Goal: Register for event/course

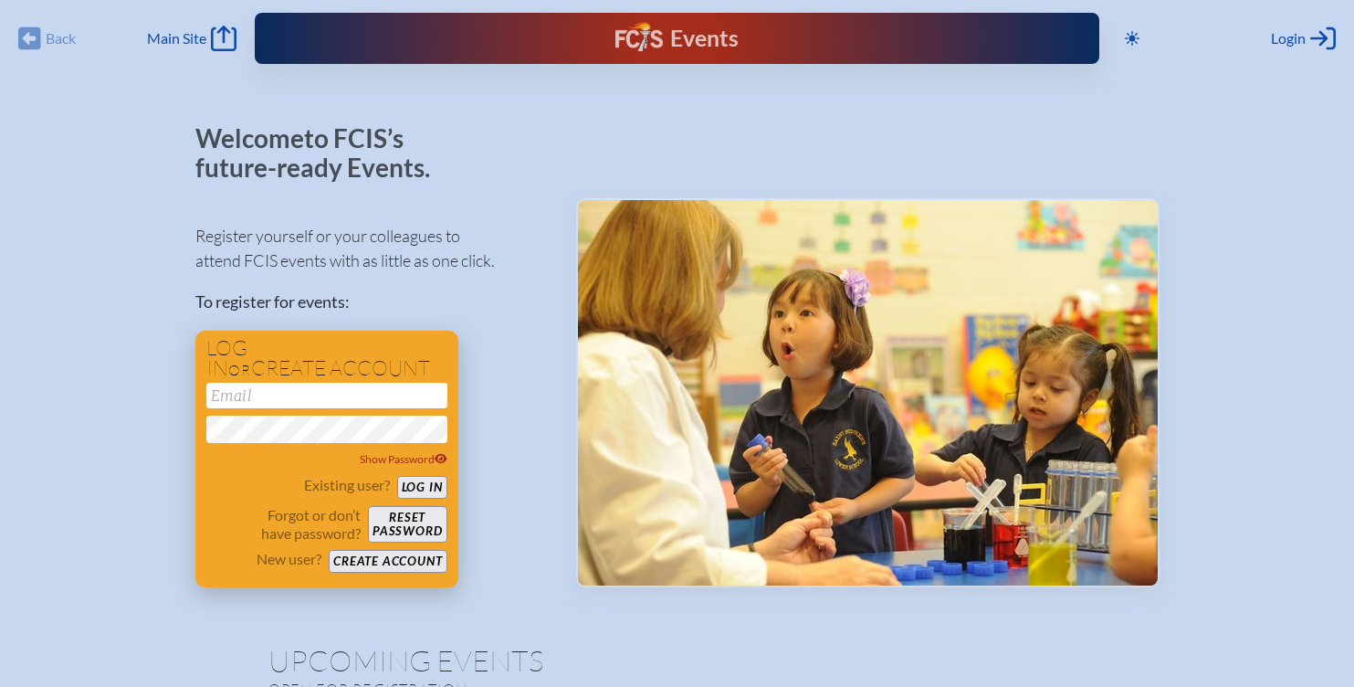
click at [303, 395] on input "email" at bounding box center [326, 396] width 241 height 26
type input "[EMAIL_ADDRESS][DOMAIN_NAME]"
click at [397, 476] on button "Log in" at bounding box center [422, 487] width 50 height 23
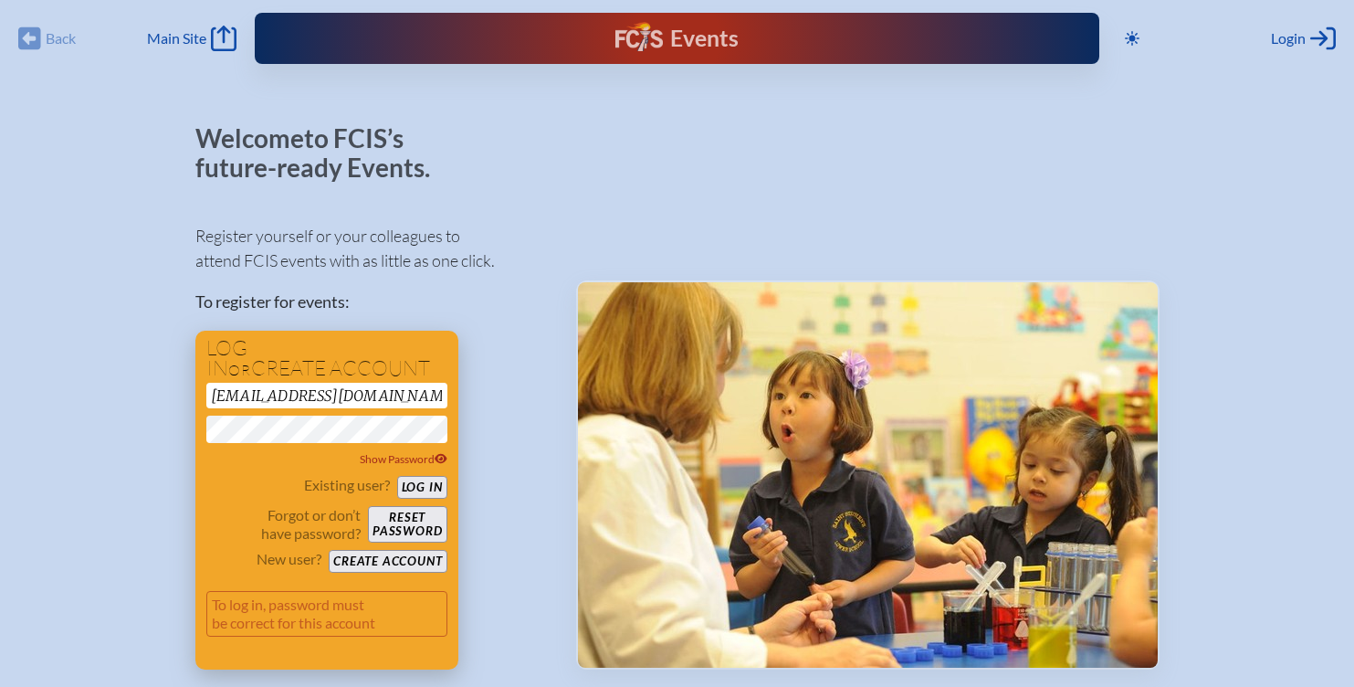
click at [413, 485] on button "Log in" at bounding box center [422, 487] width 50 height 23
click at [426, 488] on button "Log in" at bounding box center [422, 487] width 50 height 23
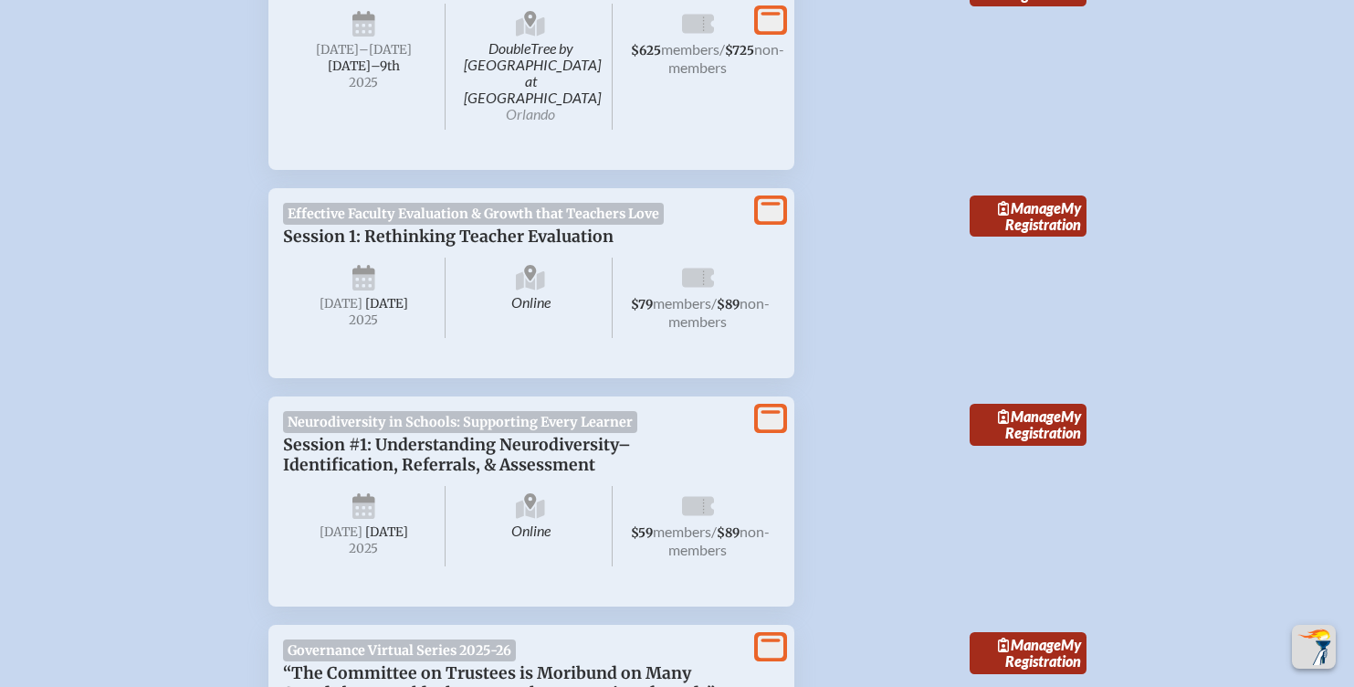
scroll to position [784, 0]
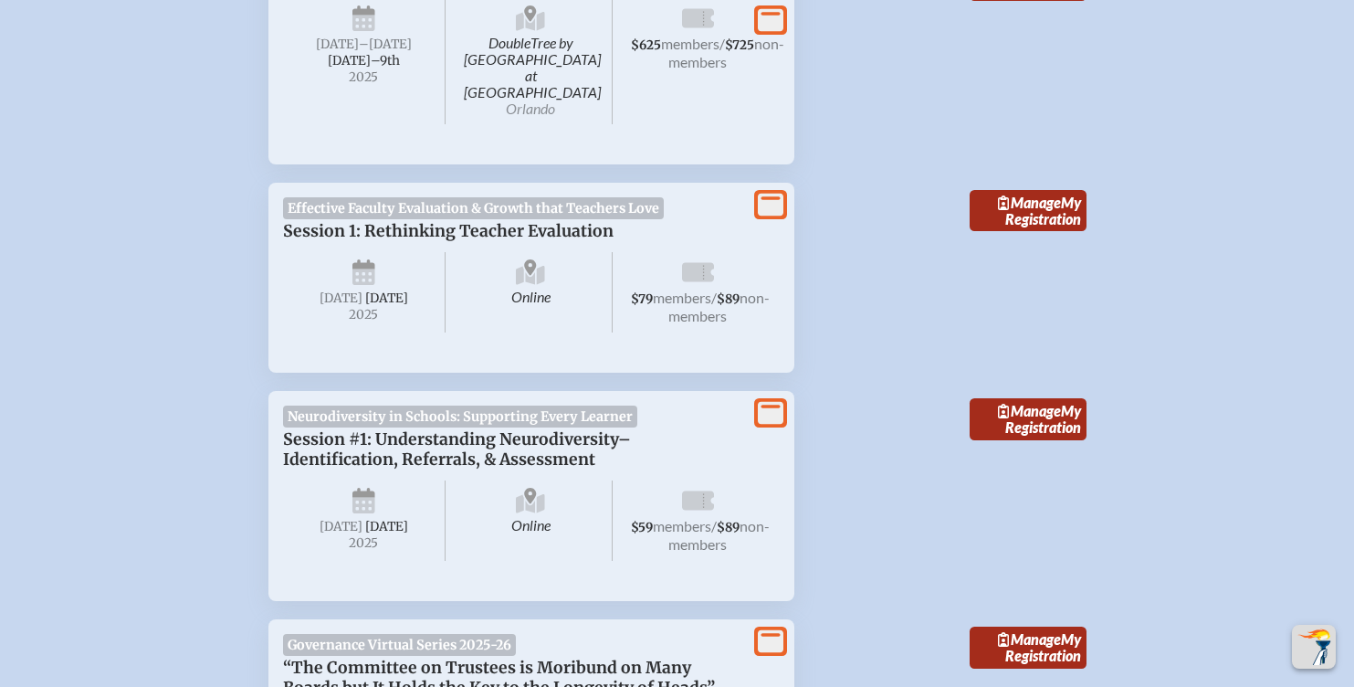
click at [764, 414] on icon at bounding box center [771, 413] width 26 height 23
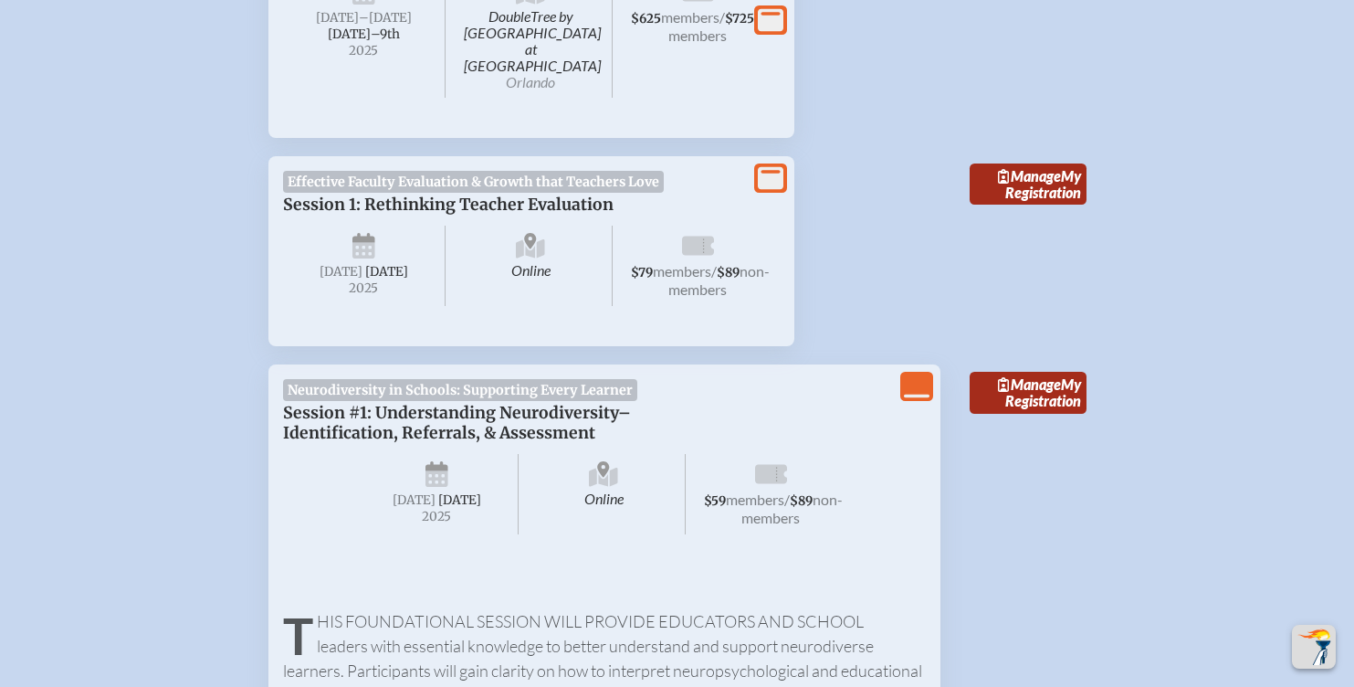
scroll to position [828, 0]
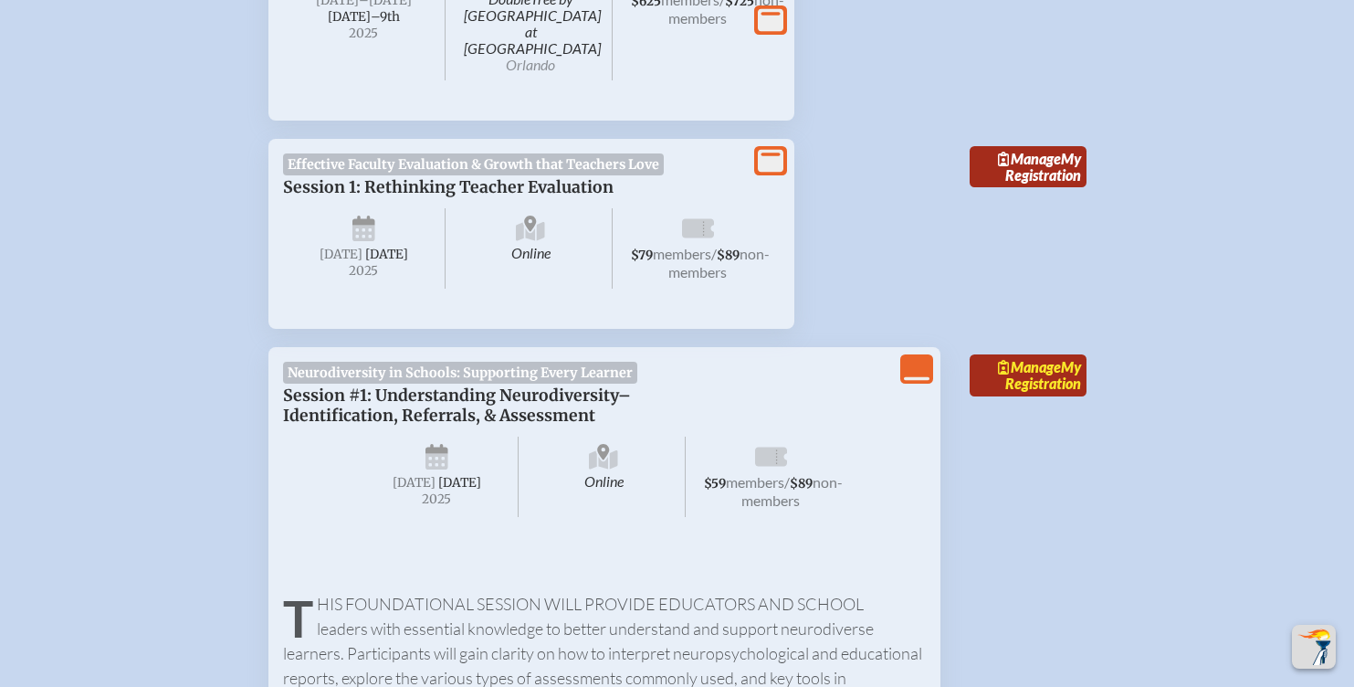
click at [1025, 367] on span "Manage" at bounding box center [1029, 366] width 63 height 17
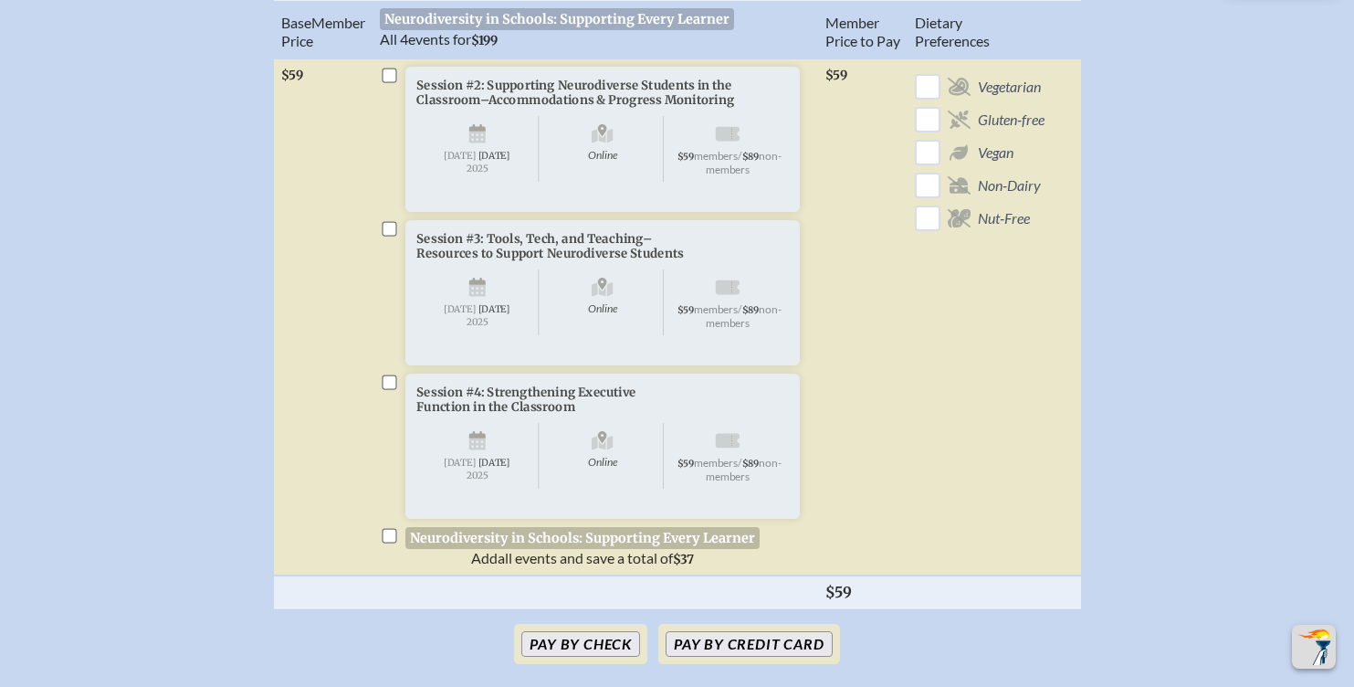
scroll to position [726, 0]
click at [391, 83] on input "checkbox" at bounding box center [389, 75] width 15 height 15
checkbox input "true"
click at [395, 236] on input "checkbox" at bounding box center [389, 229] width 15 height 15
checkbox input "true"
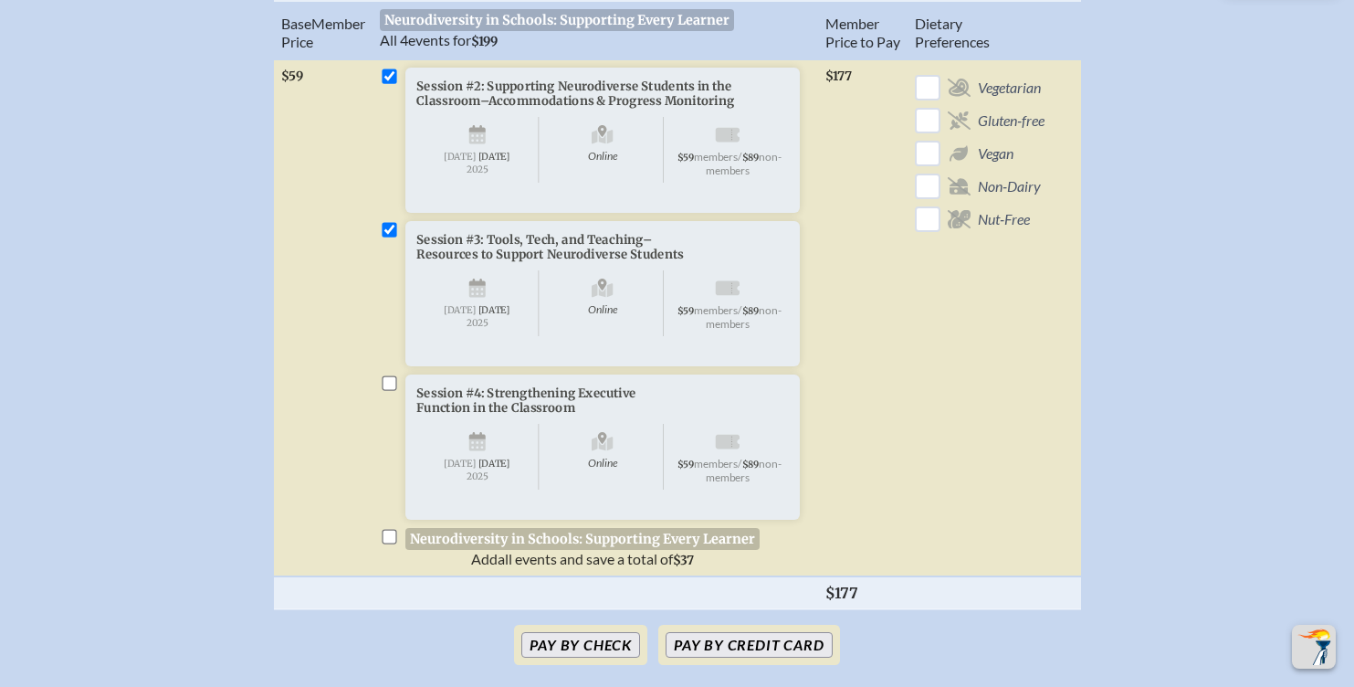
click at [384, 390] on input "checkbox" at bounding box center [389, 382] width 15 height 15
checkbox input "true"
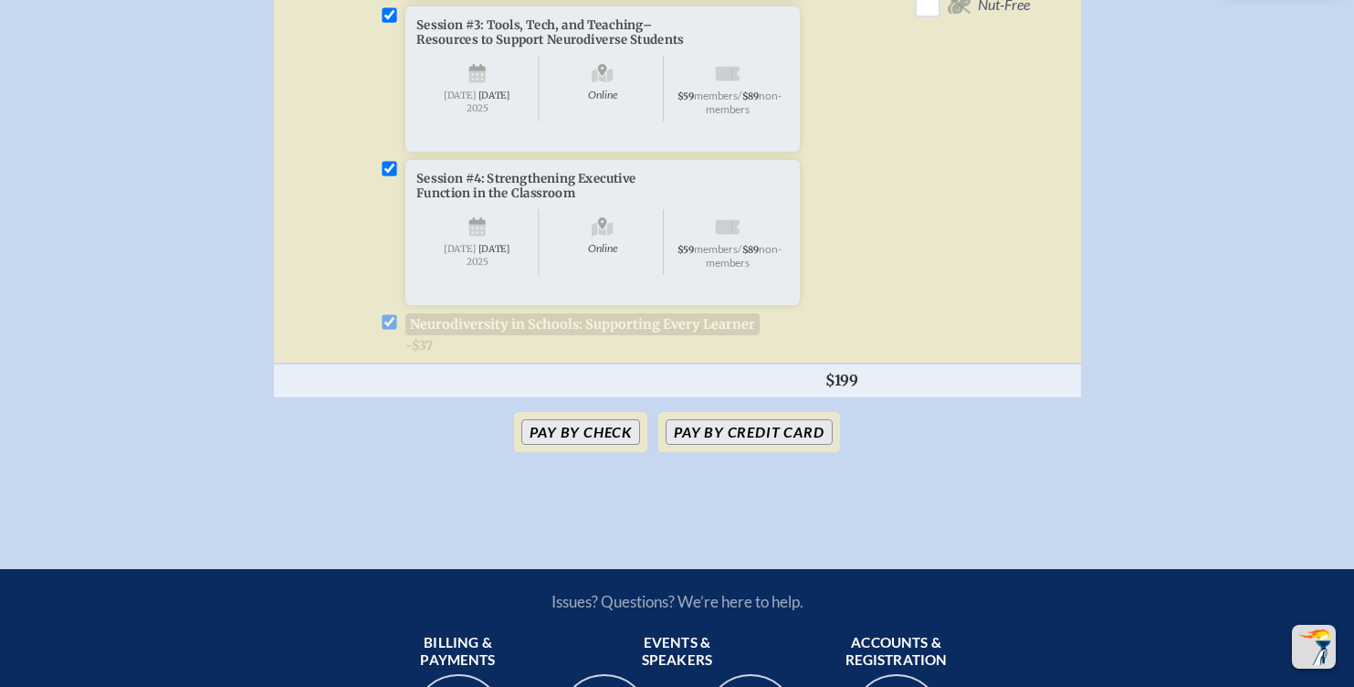
scroll to position [927, 0]
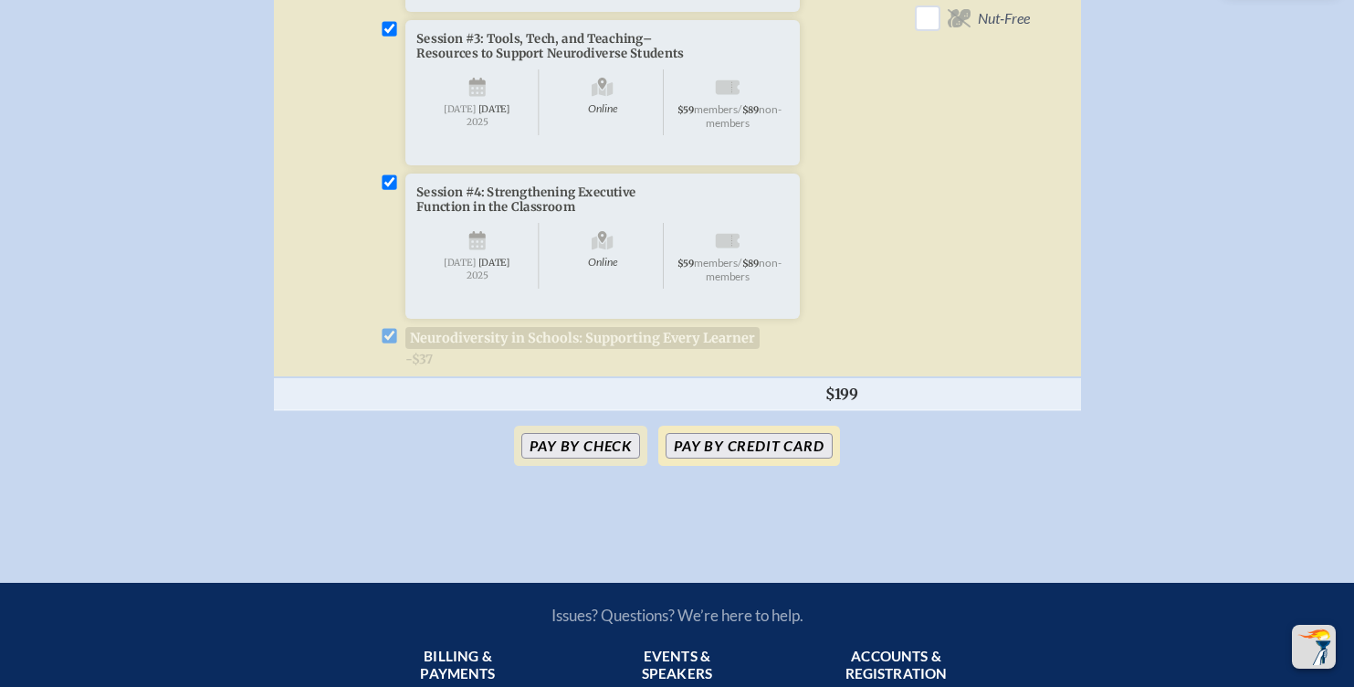
click at [715, 458] on button "Pay by Credit Card" at bounding box center [749, 446] width 166 height 26
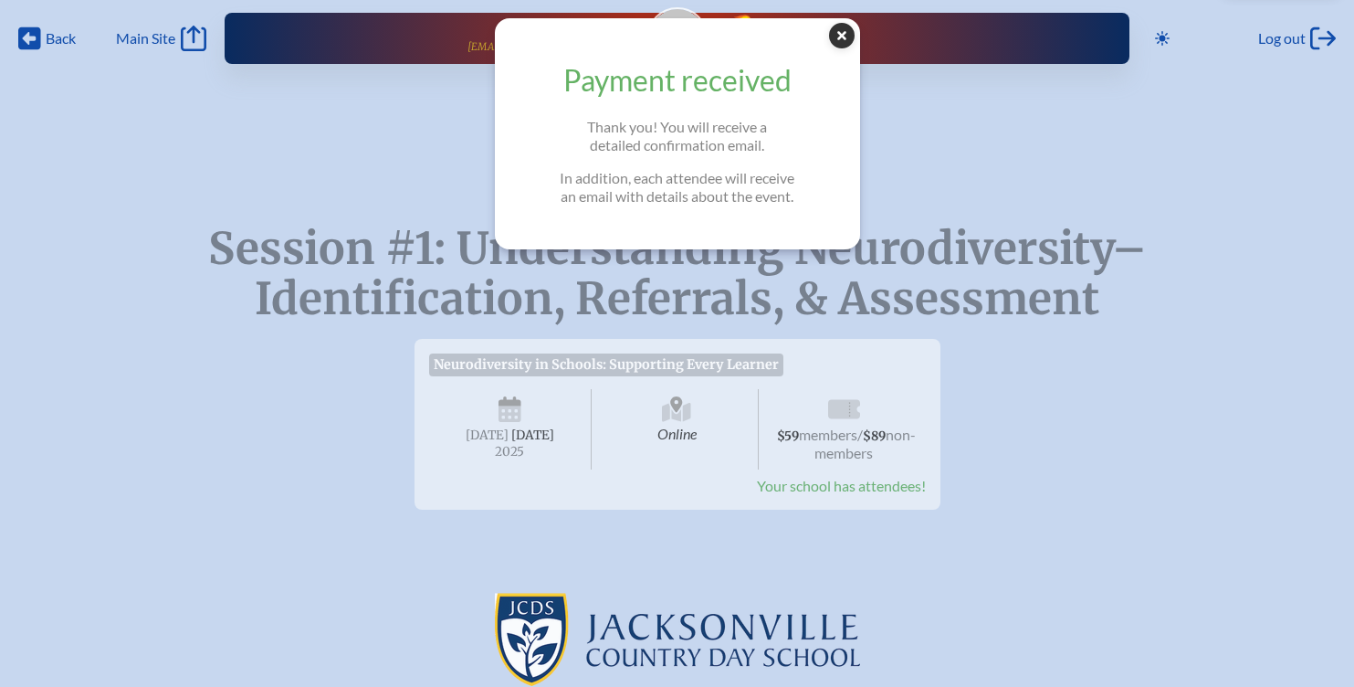
click at [841, 40] on icon "Close Popup" at bounding box center [842, 36] width 26 height 26
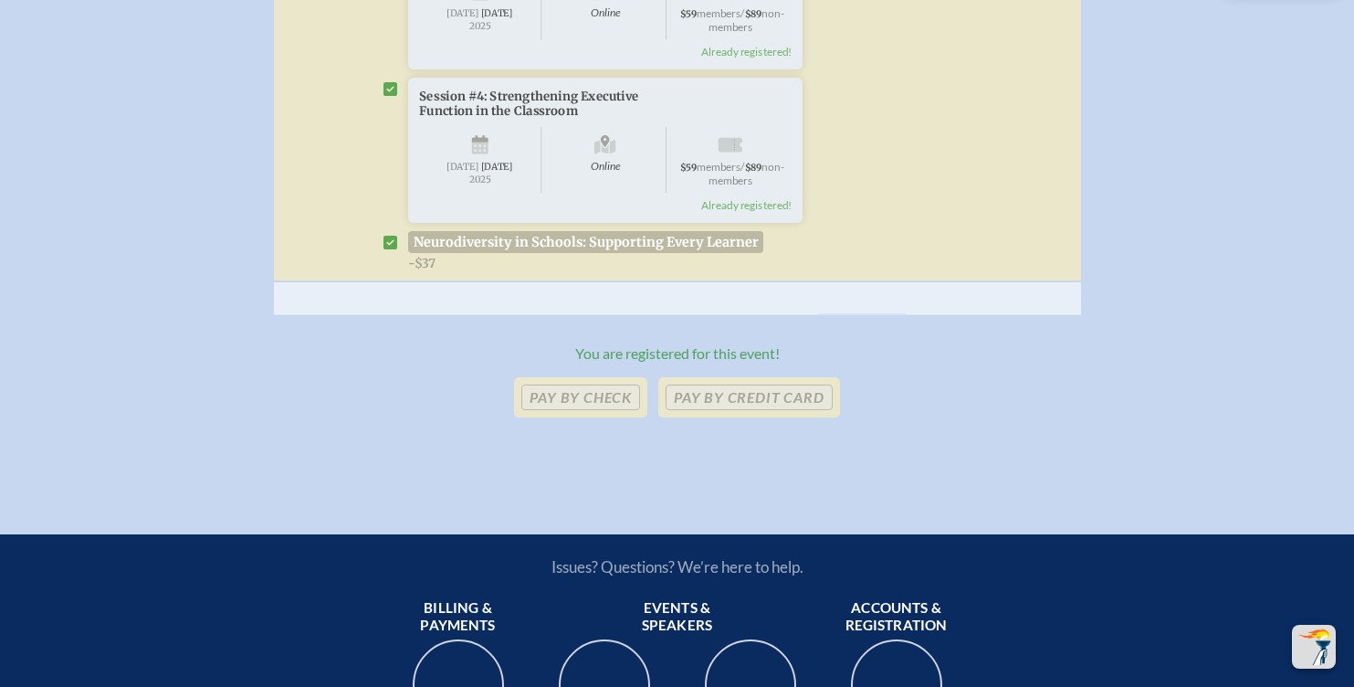
scroll to position [1088, 0]
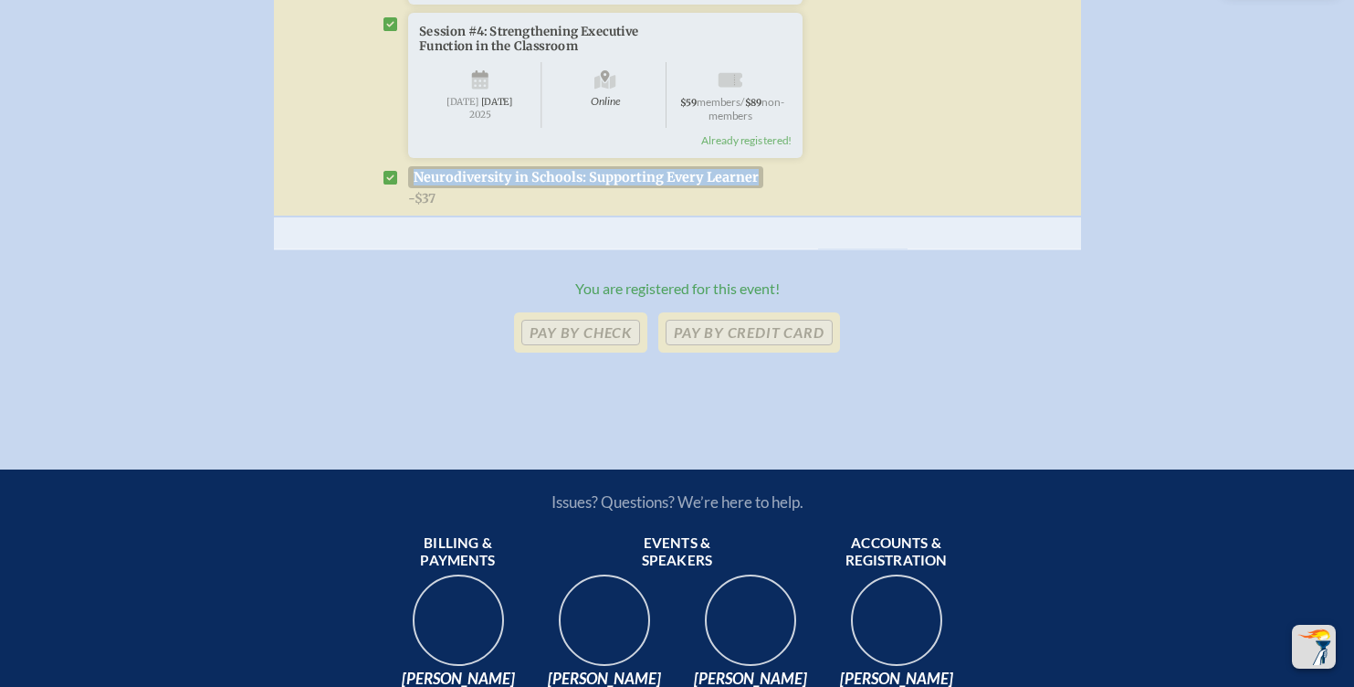
copy p "Neurodiversity in Schools: Supporting Every Learner"
drag, startPoint x: 760, startPoint y: 229, endPoint x: 415, endPoint y: 229, distance: 344.2
click at [415, 188] on p "Neurodiversity in Schools: Supporting Every Learner" at bounding box center [585, 177] width 355 height 22
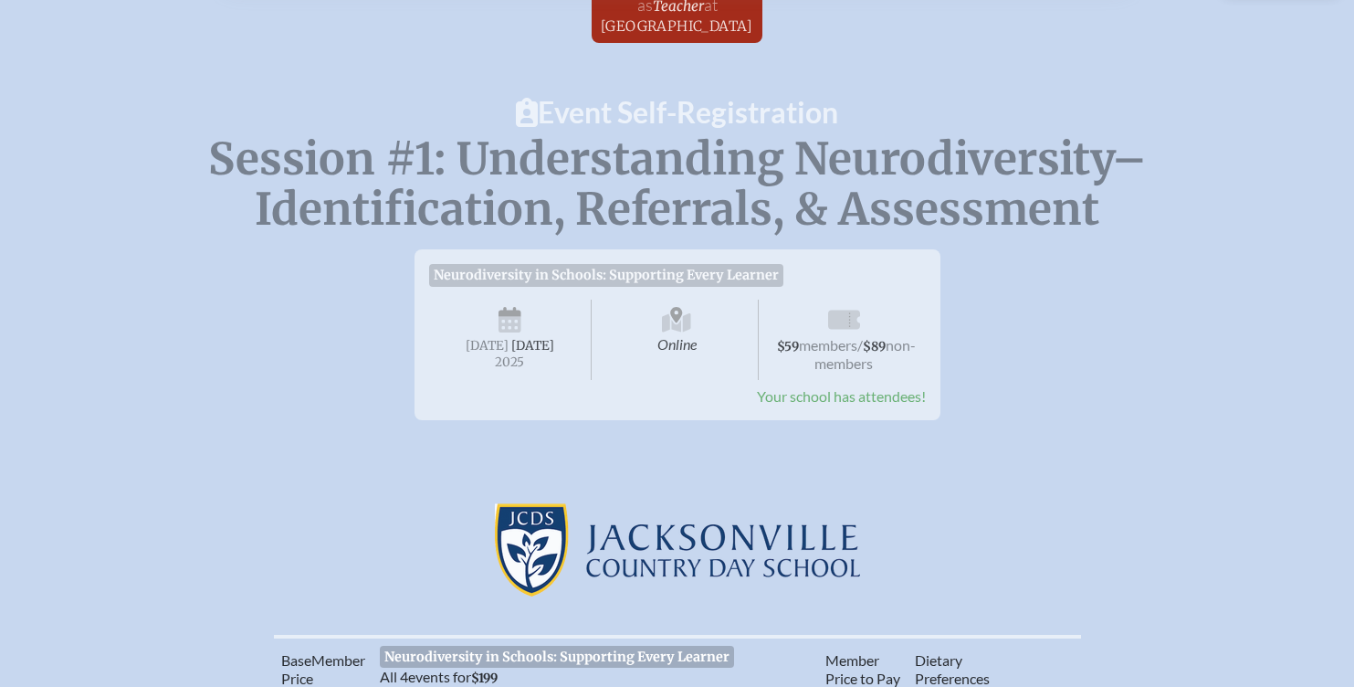
scroll to position [0, 0]
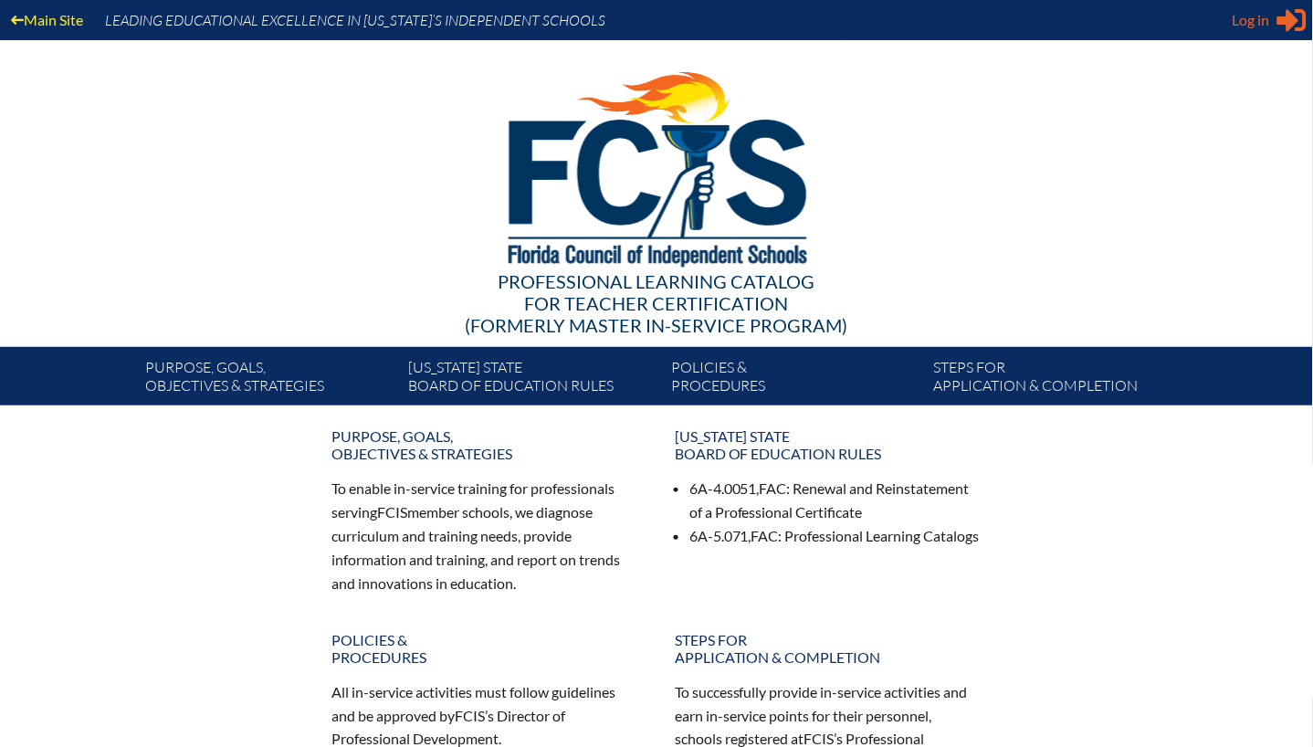
click at [1254, 20] on span "Log in" at bounding box center [1251, 20] width 37 height 22
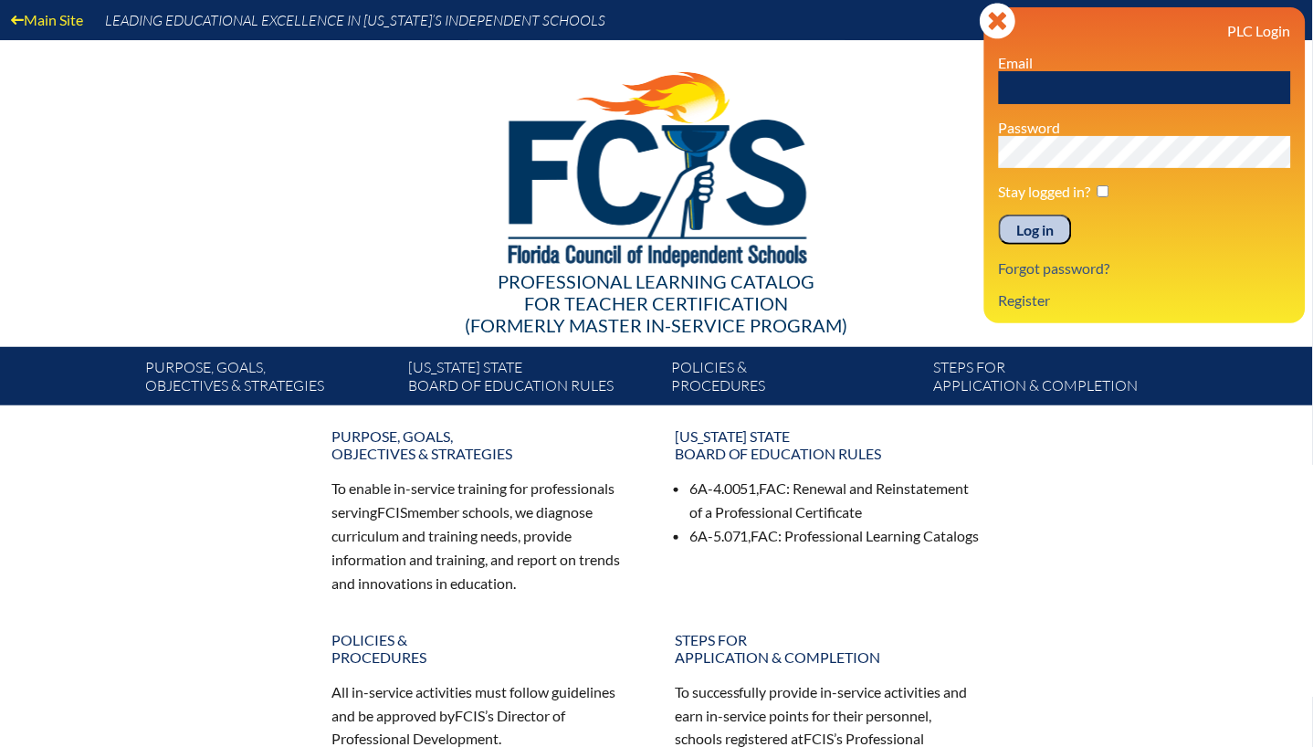
click at [1049, 81] on input "text" at bounding box center [1145, 87] width 292 height 33
type input "kbraswell@jcds.com"
click at [999, 215] on input "Log in" at bounding box center [1035, 230] width 73 height 31
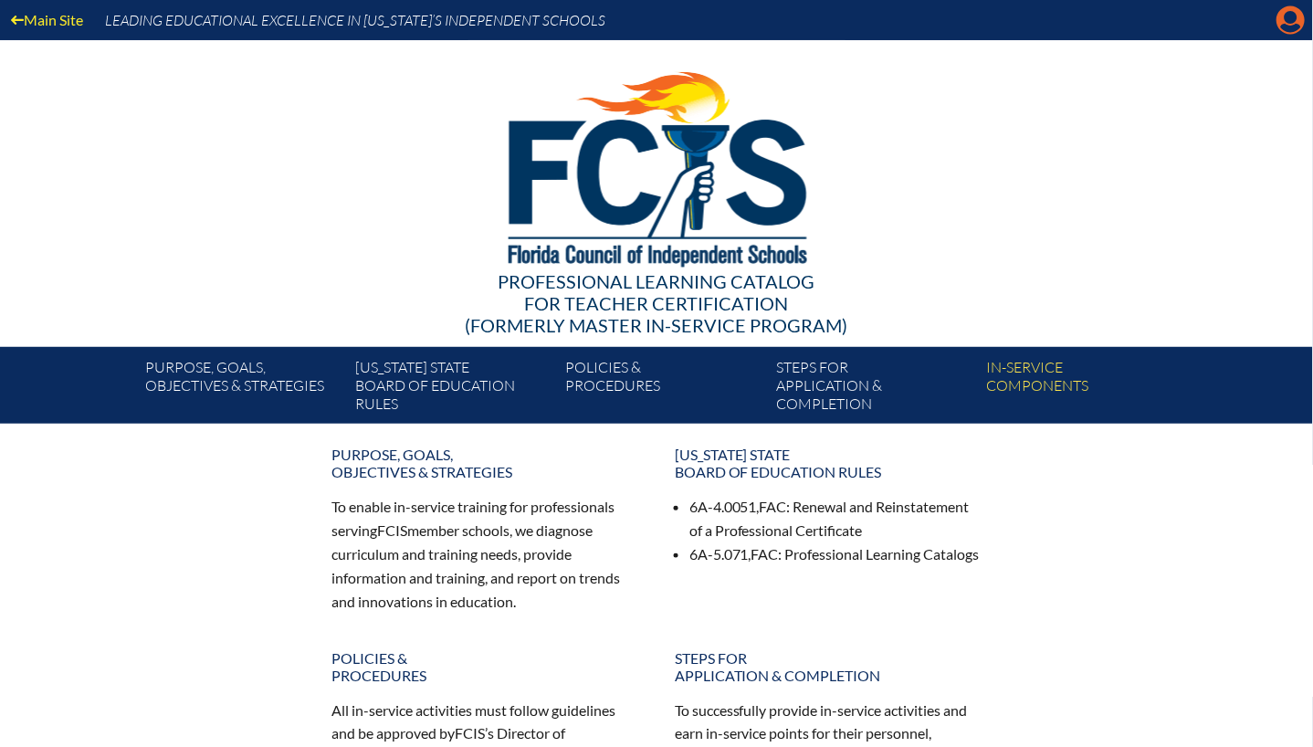
click at [1286, 25] on icon "Manage account" at bounding box center [1291, 19] width 29 height 29
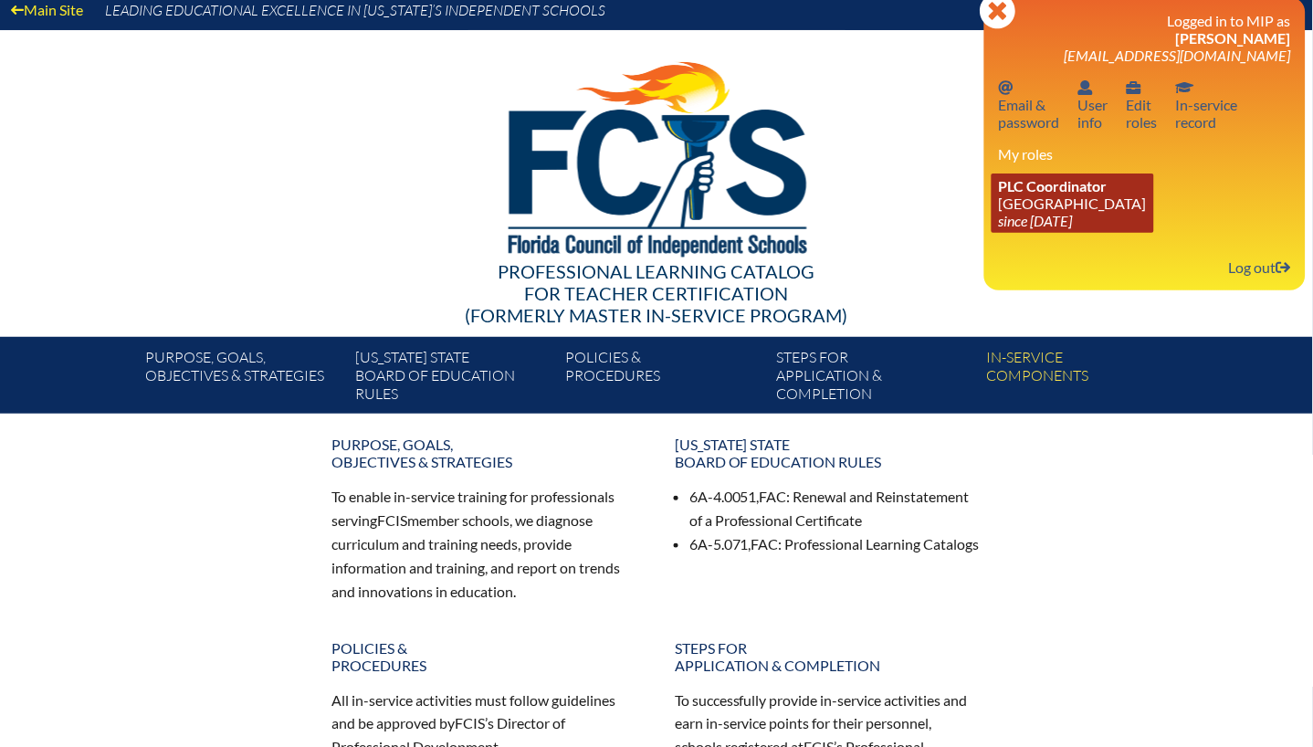
click at [1046, 226] on icon "since [DATE]" at bounding box center [1036, 220] width 74 height 17
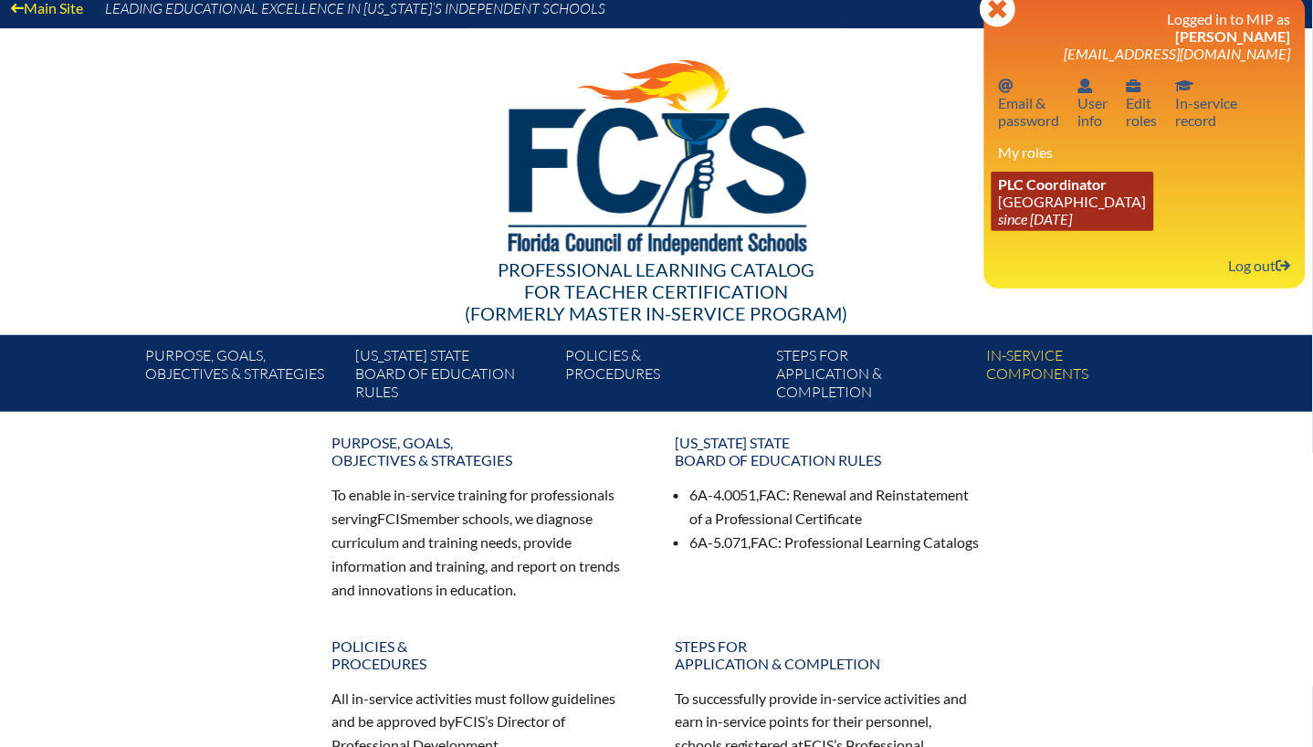
scroll to position [13, 0]
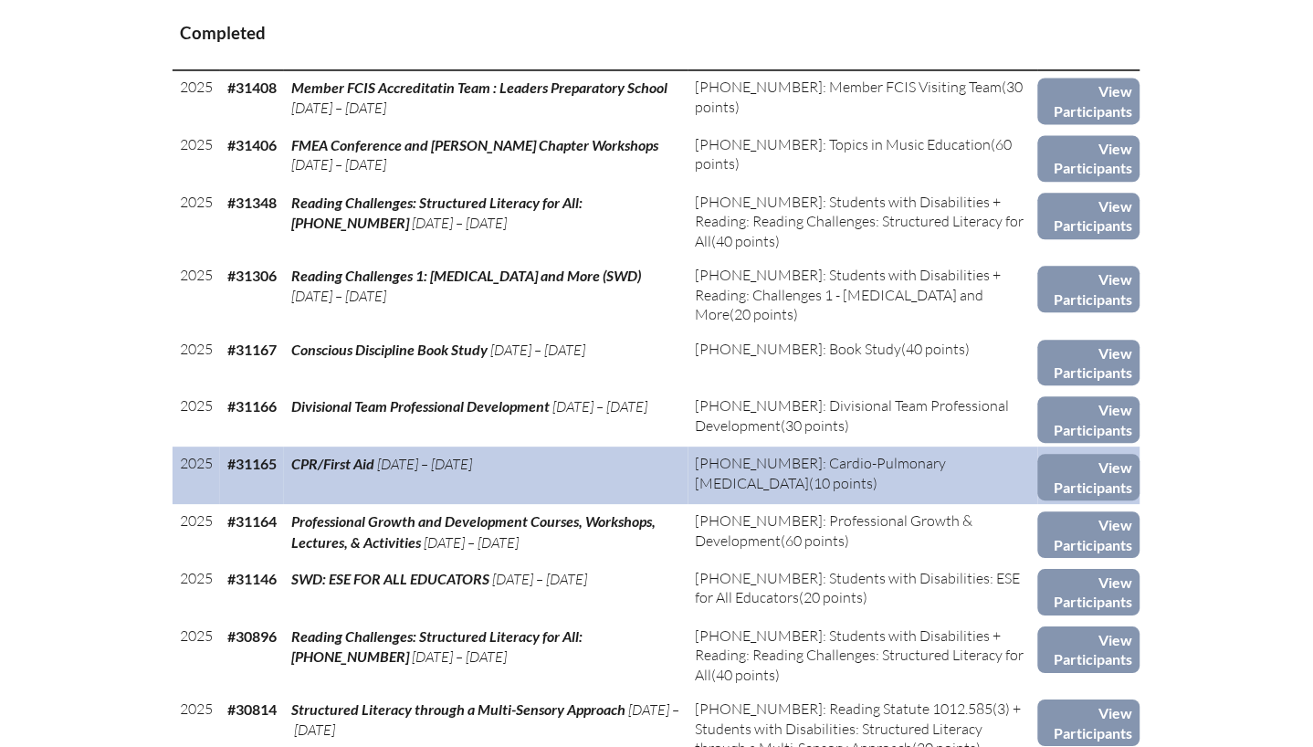
scroll to position [772, 0]
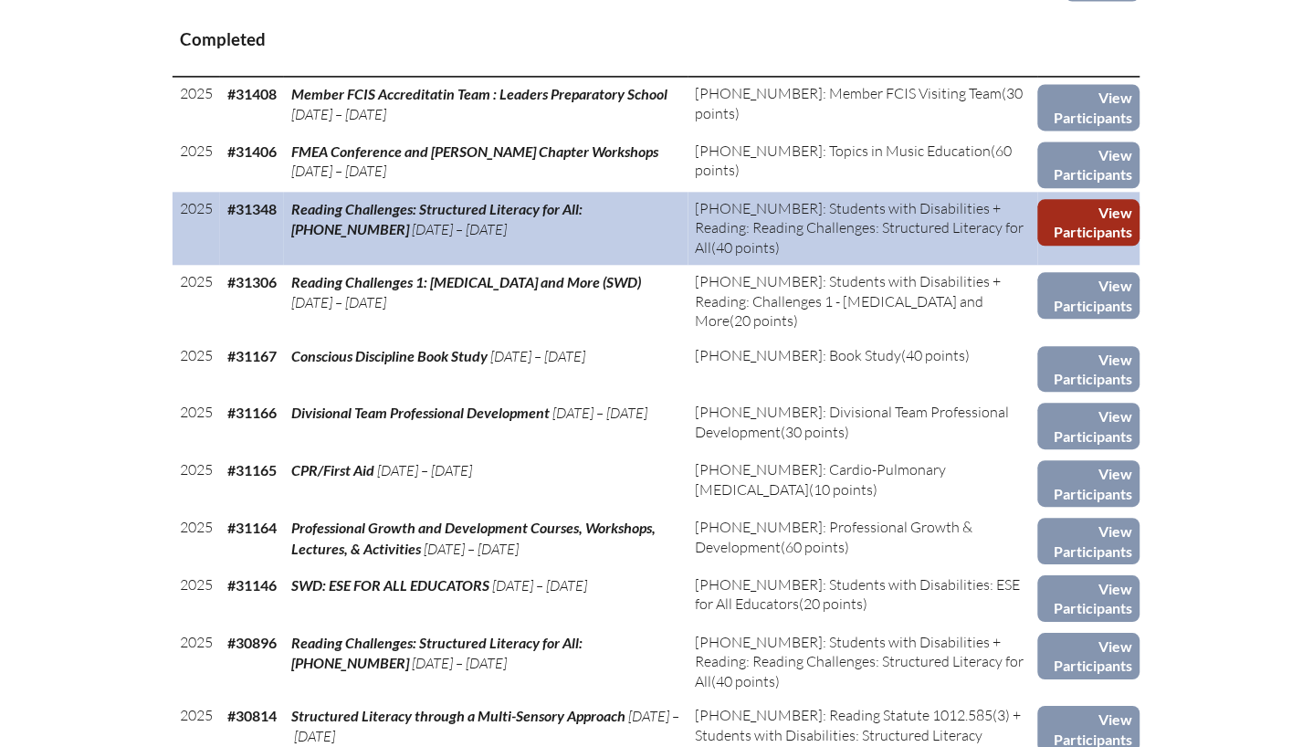
click at [1098, 246] on link "View Participants" at bounding box center [1089, 222] width 102 height 47
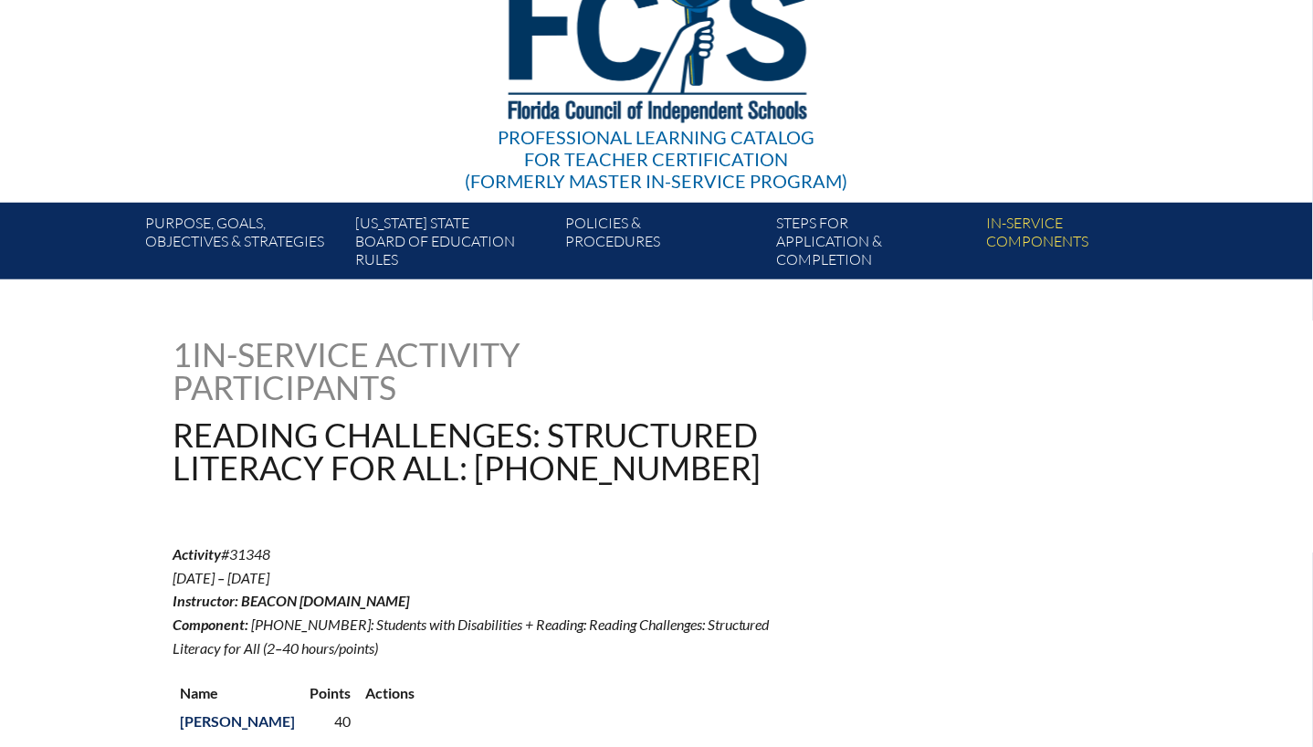
scroll to position [420, 0]
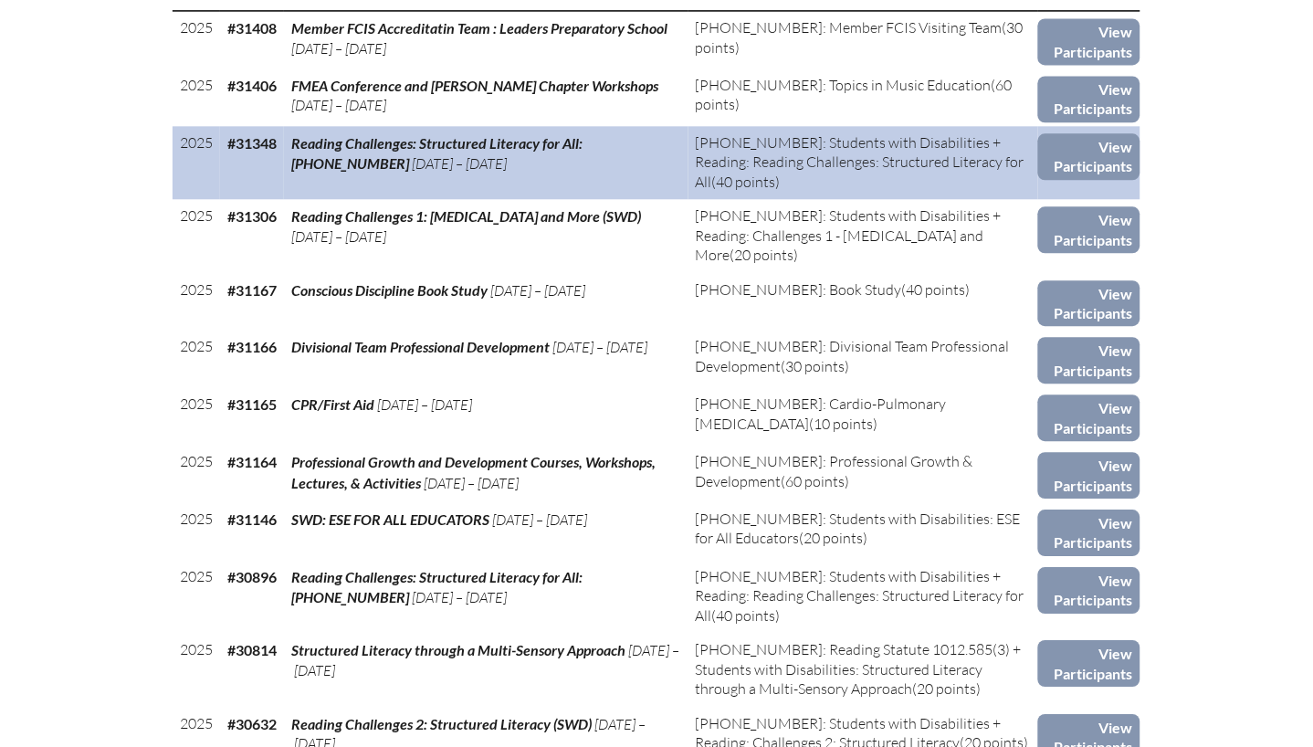
scroll to position [840, 0]
